Goal: Task Accomplishment & Management: Use online tool/utility

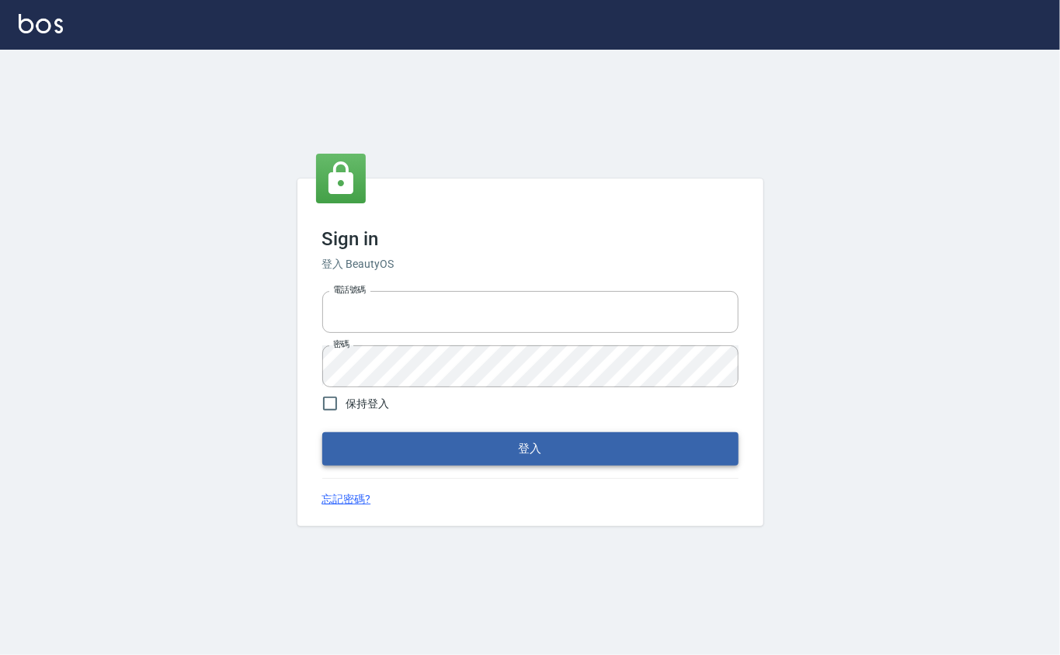
type input "0912271117"
click at [464, 439] on button "登入" at bounding box center [530, 448] width 416 height 33
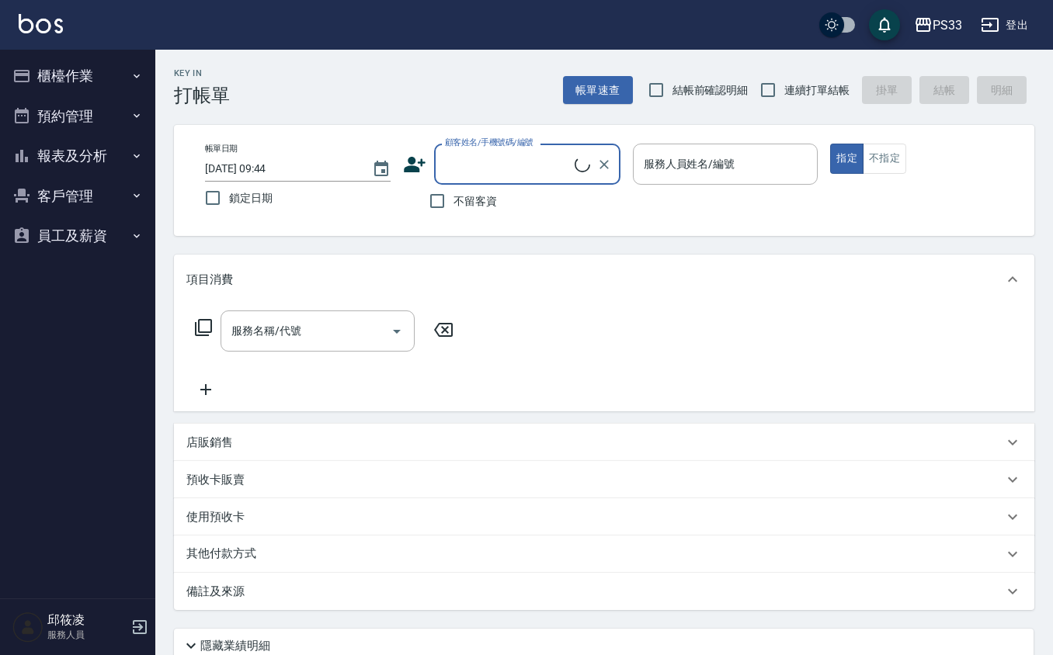
click at [35, 72] on button "櫃檯作業" at bounding box center [77, 76] width 143 height 40
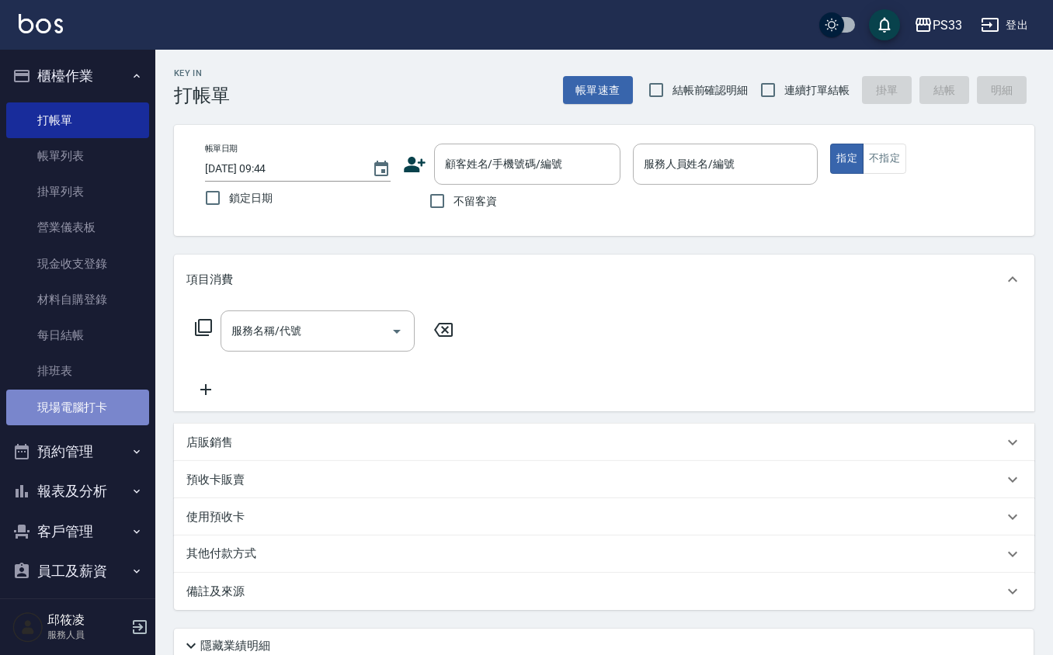
click at [106, 404] on link "現場電腦打卡" at bounding box center [77, 408] width 143 height 36
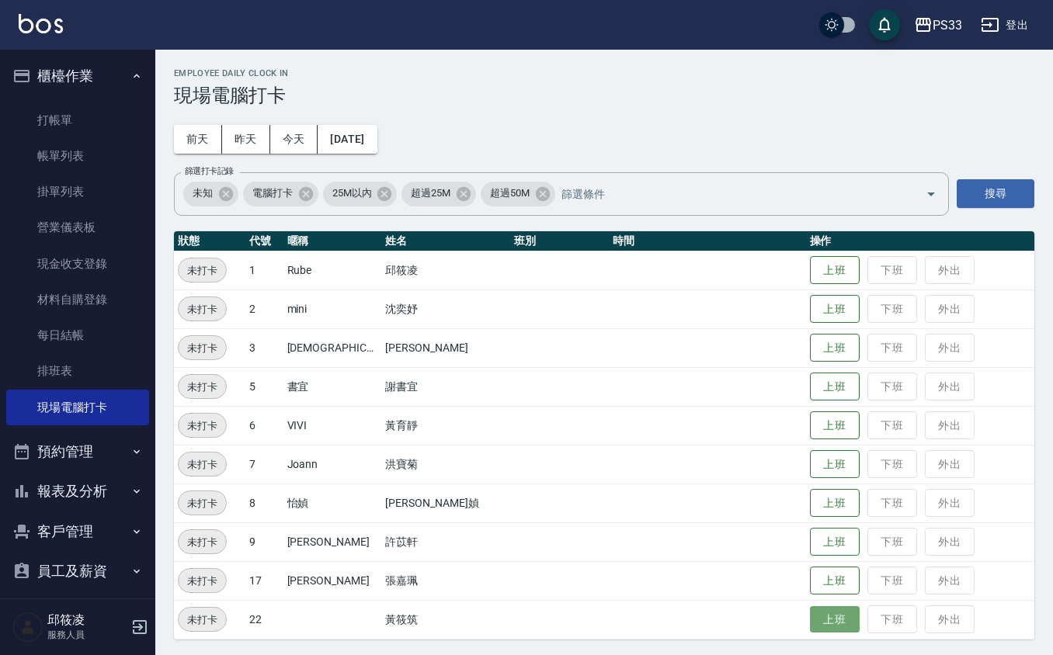
click at [810, 626] on button "上班" at bounding box center [835, 619] width 50 height 27
click at [810, 420] on button "上班" at bounding box center [835, 425] width 50 height 27
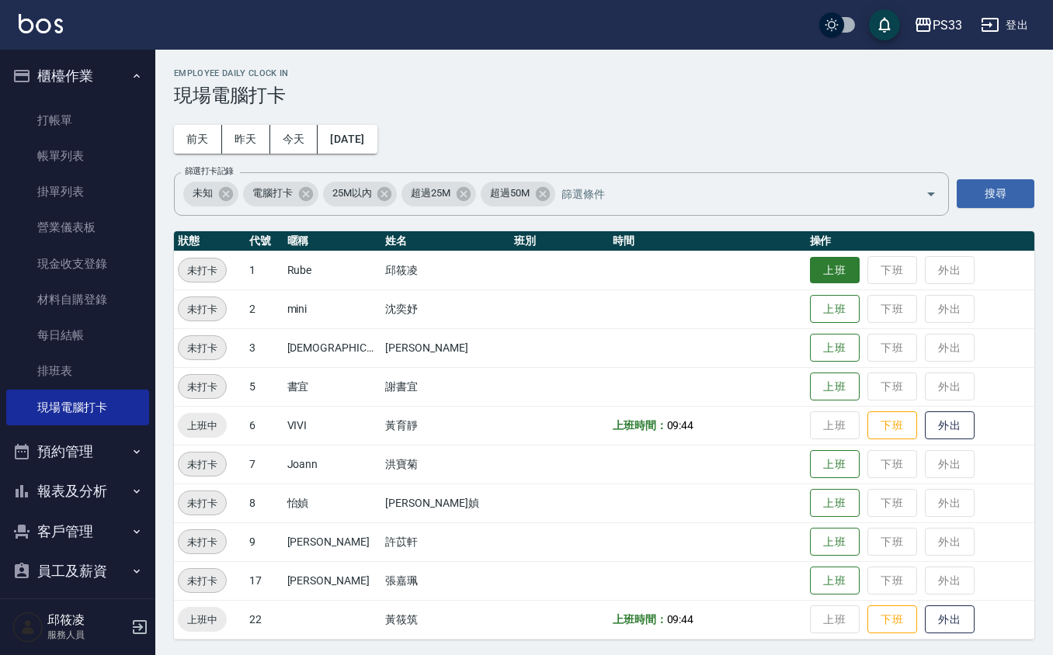
click at [810, 261] on button "上班" at bounding box center [835, 270] width 50 height 27
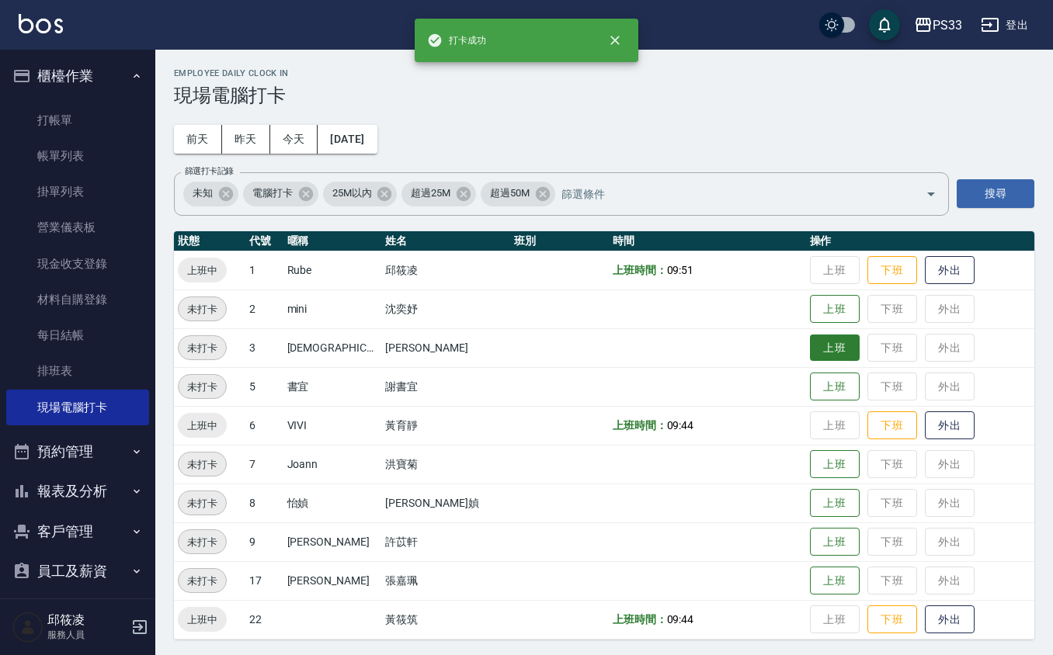
click at [818, 343] on button "上班" at bounding box center [835, 348] width 50 height 27
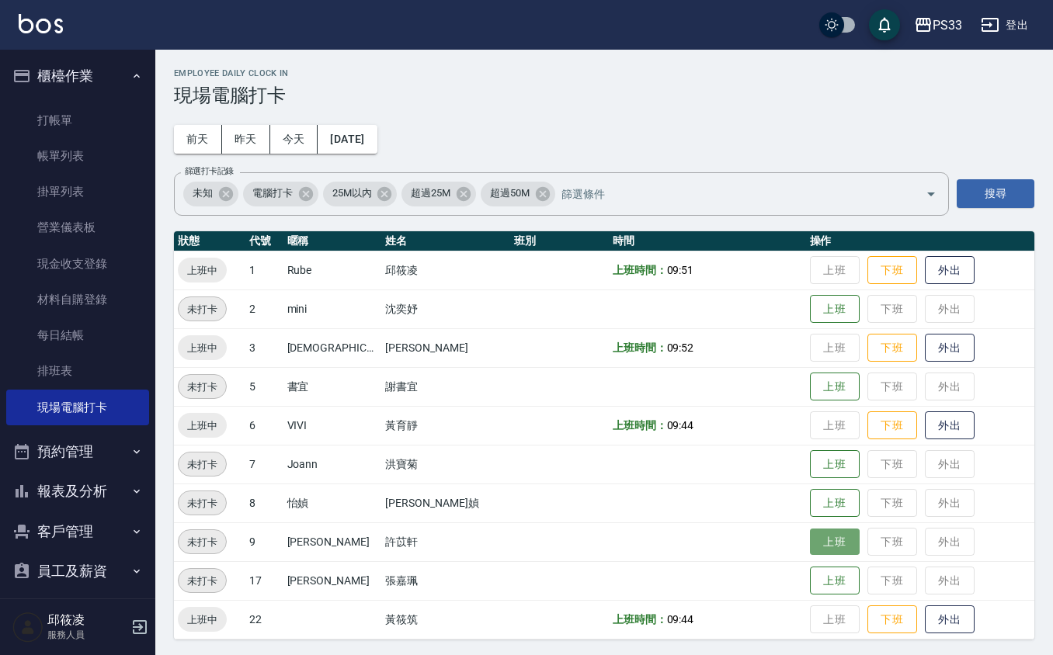
click at [810, 533] on button "上班" at bounding box center [835, 542] width 50 height 27
click at [810, 568] on button "上班" at bounding box center [835, 581] width 50 height 27
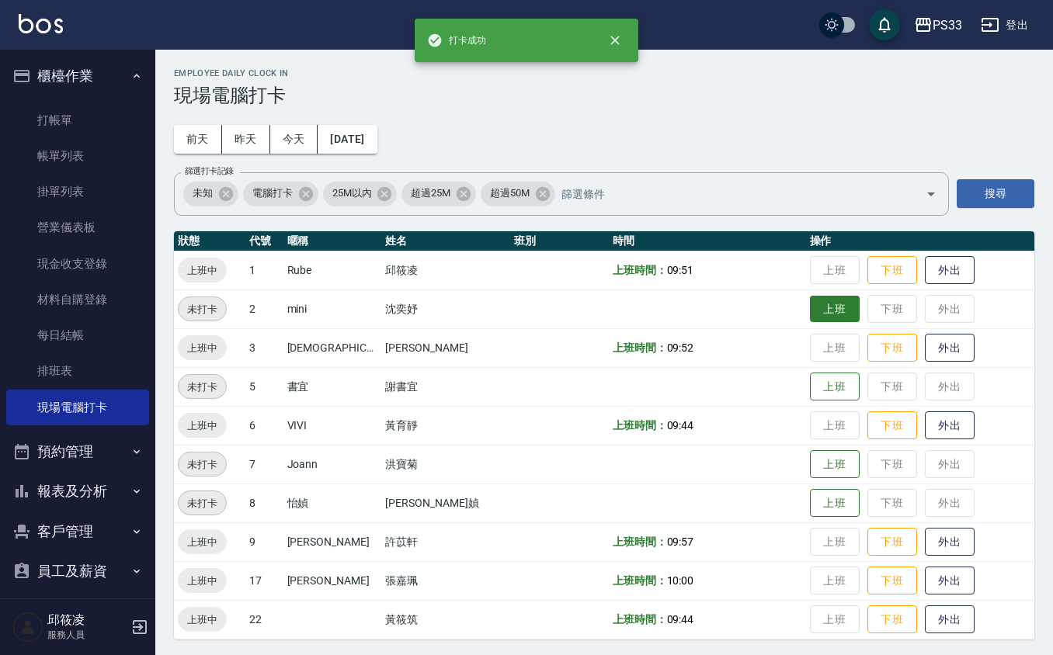
click at [821, 306] on button "上班" at bounding box center [835, 309] width 50 height 27
